Goal: Find specific page/section: Find specific page/section

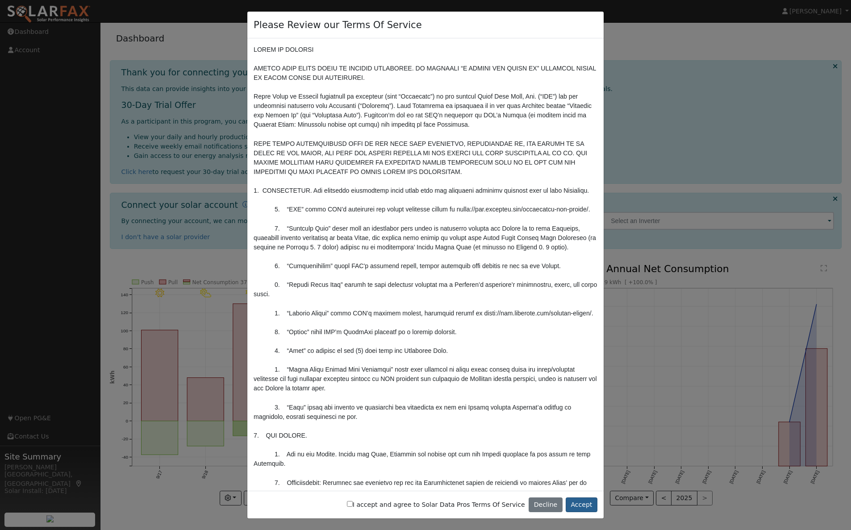
click at [588, 506] on button "Accept" at bounding box center [581, 505] width 32 height 15
click at [353, 506] on input "I accept and agree to Solar Data Pros Terms Of Service" at bounding box center [350, 504] width 6 height 6
checkbox input "true"
click at [586, 508] on button "Accept" at bounding box center [581, 505] width 32 height 15
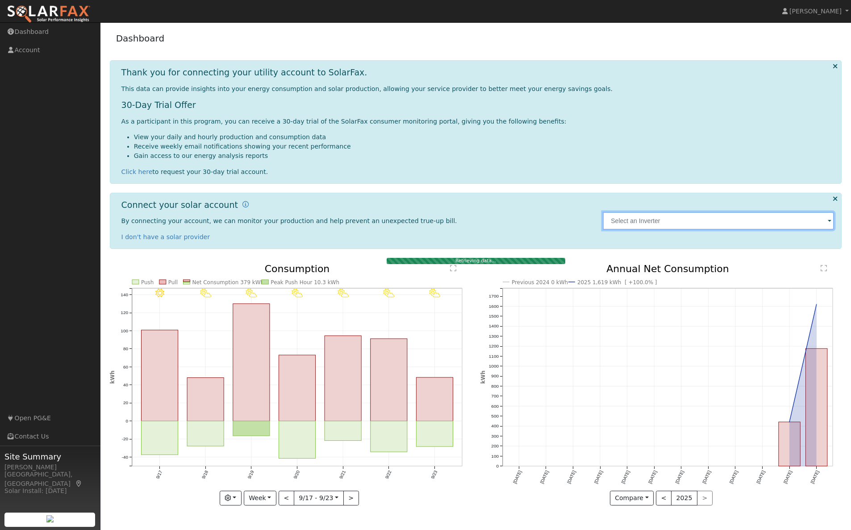
click at [668, 216] on input "text" at bounding box center [717, 221] width 231 height 18
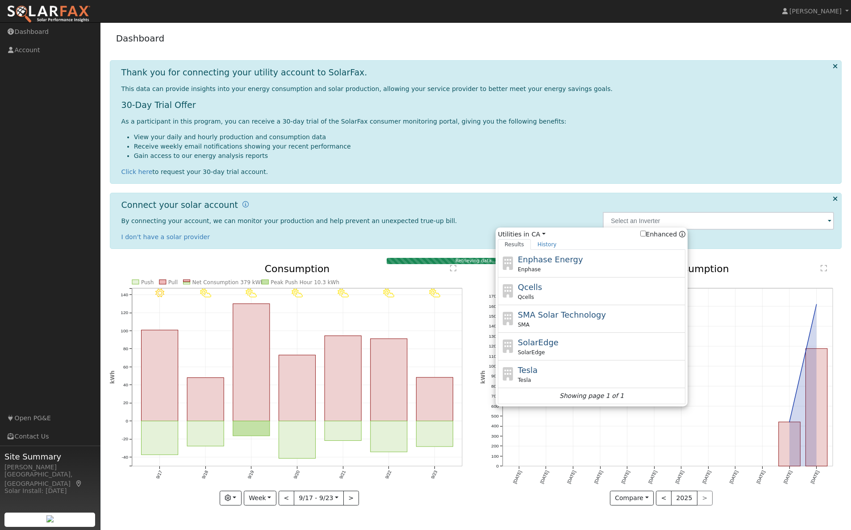
click at [561, 270] on div "Enphase" at bounding box center [601, 270] width 166 height 8
type input "Enphase"
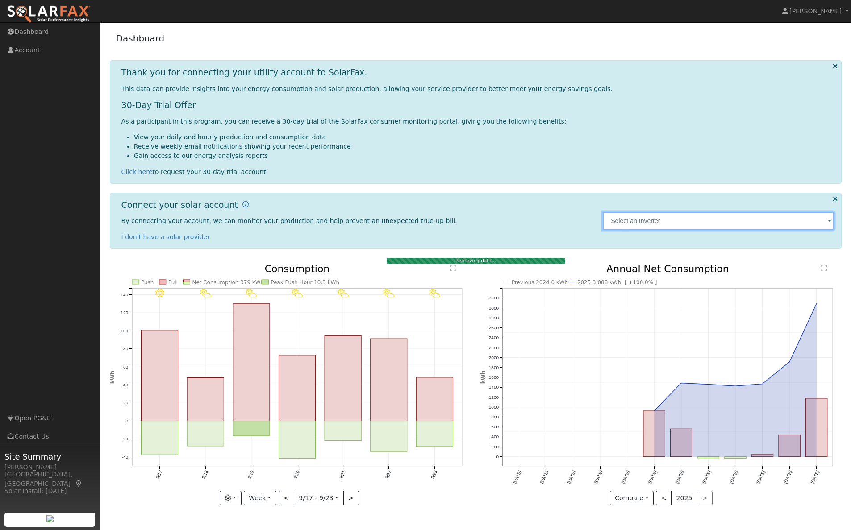
click at [638, 217] on input "text" at bounding box center [717, 221] width 231 height 18
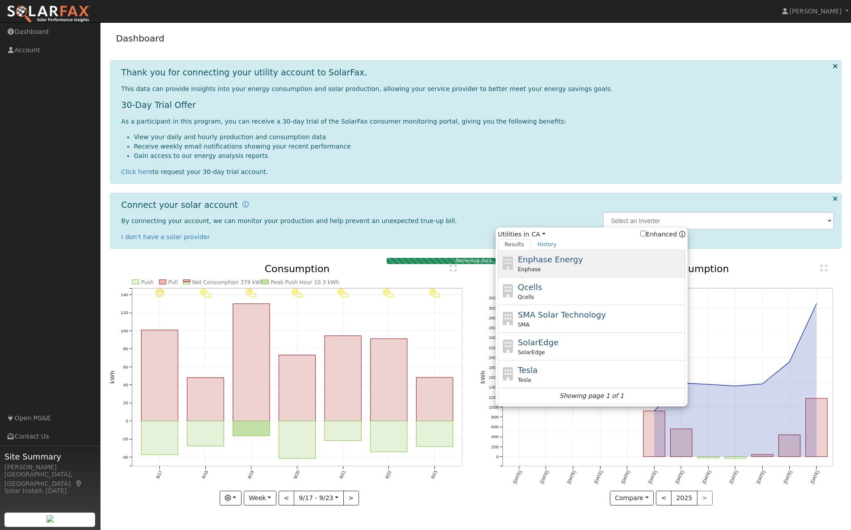
click at [538, 255] on span "Enphase Energy" at bounding box center [550, 259] width 65 height 9
type input "Enphase"
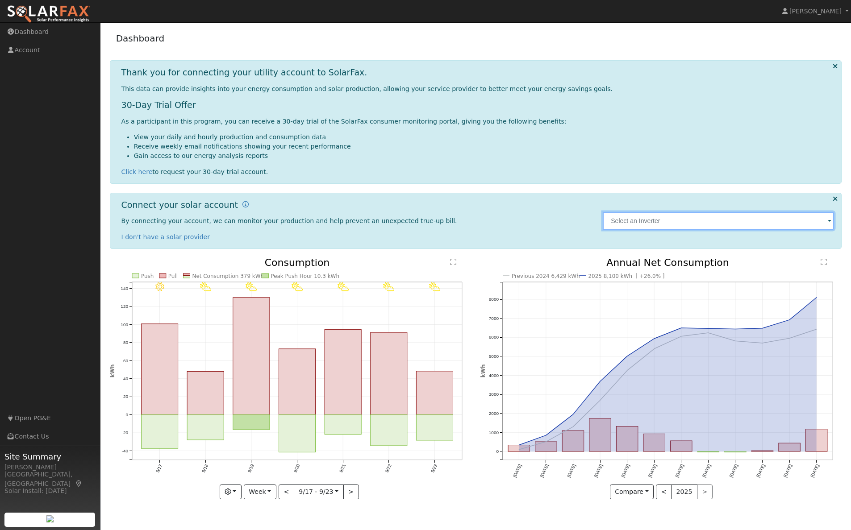
click at [640, 224] on input "text" at bounding box center [717, 221] width 231 height 18
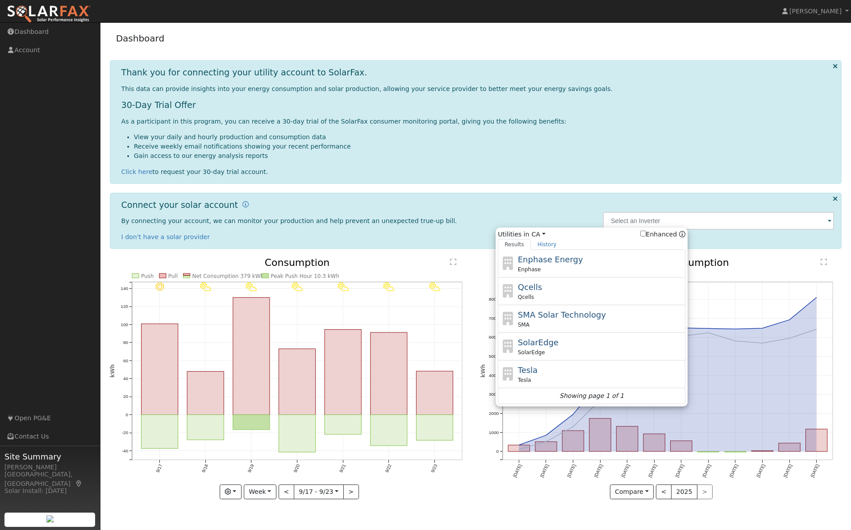
click at [594, 270] on div "Enphase" at bounding box center [601, 270] width 166 height 8
type input "Enphase"
